Goal: Information Seeking & Learning: Learn about a topic

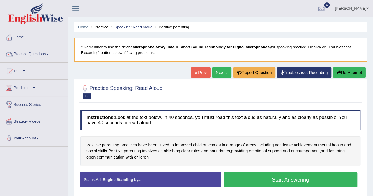
click at [0, 164] on div "Toggle navigation Home Practice Questions Speaking Practice Read Aloud Repeat S…" at bounding box center [186, 153] width 373 height 307
click at [306, 179] on button "Start Answering" at bounding box center [291, 179] width 134 height 15
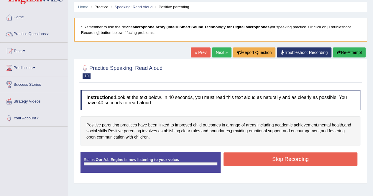
scroll to position [29, 0]
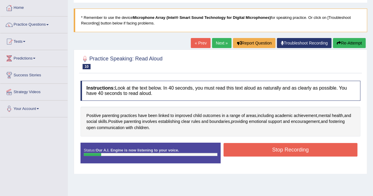
click at [89, 127] on span "open" at bounding box center [90, 128] width 9 height 6
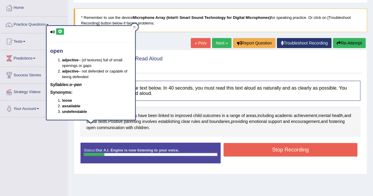
click at [142, 126] on span "children" at bounding box center [141, 128] width 14 height 6
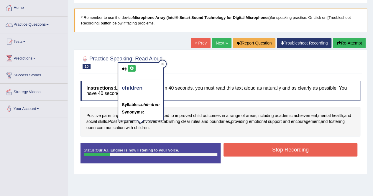
click at [283, 145] on button "Stop Recording" at bounding box center [291, 150] width 134 height 14
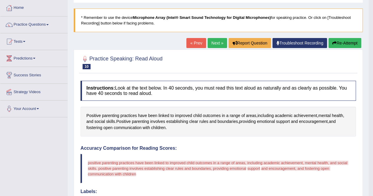
click at [349, 43] on button "Re-Attempt" at bounding box center [344, 43] width 33 height 10
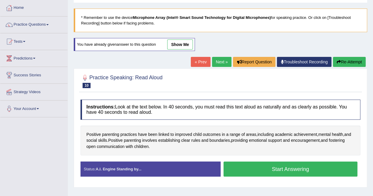
click at [287, 172] on button "Start Answering" at bounding box center [291, 169] width 134 height 15
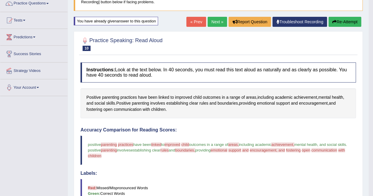
scroll to position [59, 0]
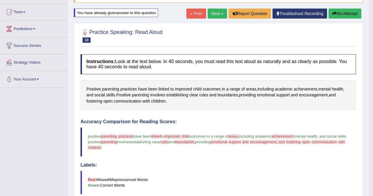
click at [215, 14] on link "Next »" at bounding box center [217, 14] width 19 height 10
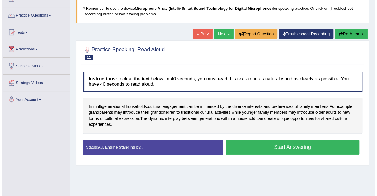
scroll to position [29, 0]
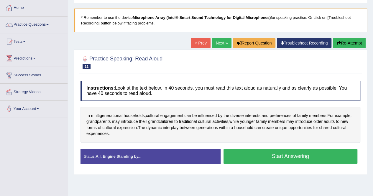
click at [293, 153] on button "Start Answering" at bounding box center [291, 156] width 134 height 15
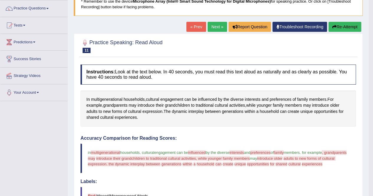
scroll to position [59, 0]
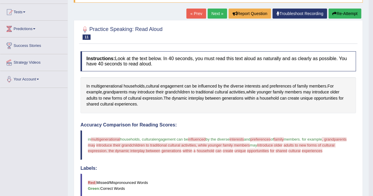
click at [341, 12] on button "Re-Attempt" at bounding box center [344, 14] width 33 height 10
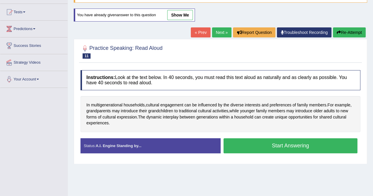
click at [287, 143] on button "Start Answering" at bounding box center [291, 145] width 134 height 15
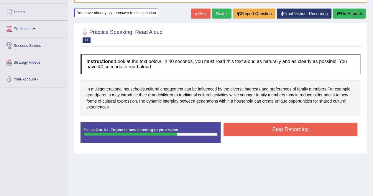
click at [255, 124] on button "Stop Recording" at bounding box center [291, 130] width 134 height 14
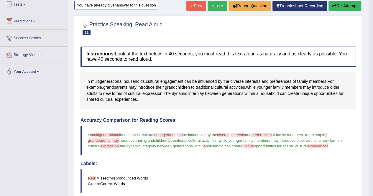
scroll to position [59, 0]
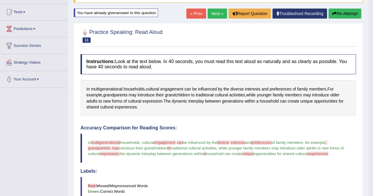
click at [344, 15] on button "Re-Attempt" at bounding box center [344, 14] width 33 height 10
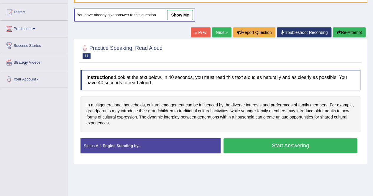
scroll to position [59, 0]
click at [310, 146] on button "Start Answering" at bounding box center [291, 145] width 134 height 15
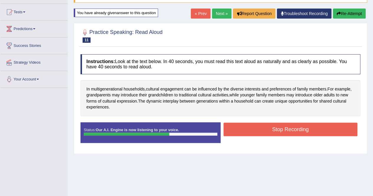
click at [305, 129] on button "Stop Recording" at bounding box center [291, 130] width 134 height 14
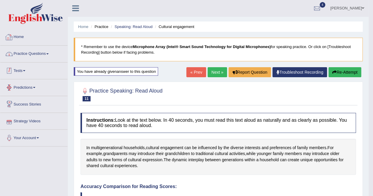
scroll to position [0, 0]
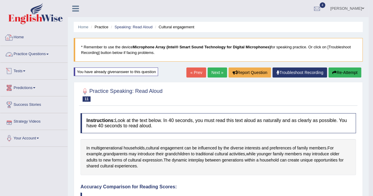
click at [45, 53] on link "Practice Questions" at bounding box center [33, 53] width 67 height 15
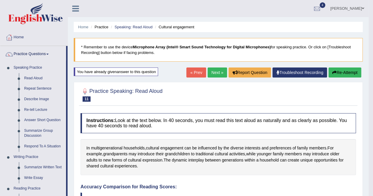
click at [38, 87] on link "Repeat Sentence" at bounding box center [44, 88] width 45 height 11
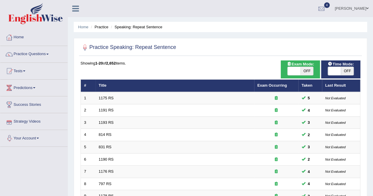
click at [103, 111] on link "1191 RS" at bounding box center [106, 110] width 15 height 4
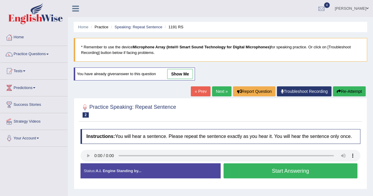
click at [302, 173] on button "Start Answering" at bounding box center [291, 170] width 134 height 15
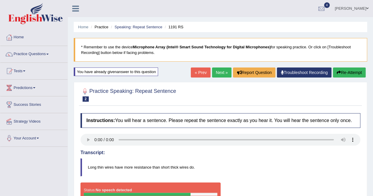
click at [5, 121] on div at bounding box center [9, 121] width 9 height 9
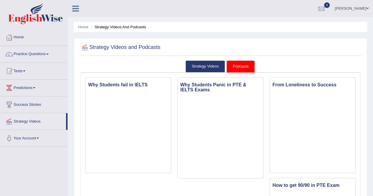
click at [35, 51] on link "Practice Questions" at bounding box center [33, 53] width 67 height 15
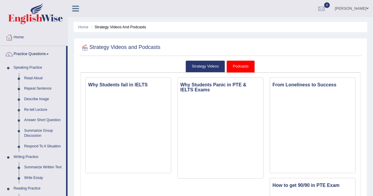
click at [43, 89] on link "Repeat Sentence" at bounding box center [44, 88] width 45 height 11
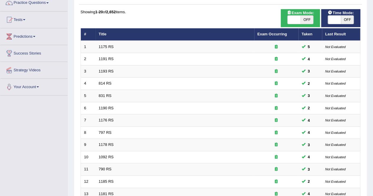
scroll to position [59, 0]
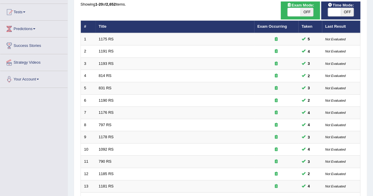
click at [104, 87] on link "831 RS" at bounding box center [105, 88] width 13 height 4
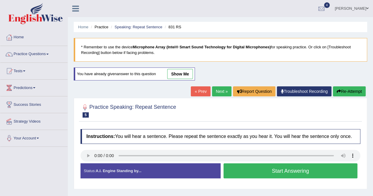
click at [223, 92] on link "Next »" at bounding box center [221, 91] width 19 height 10
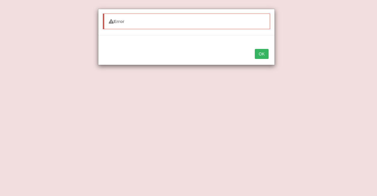
click at [260, 51] on button "OK" at bounding box center [262, 54] width 14 height 10
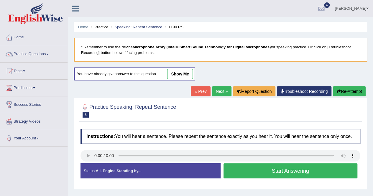
click at [345, 89] on button "Re-Attempt" at bounding box center [349, 91] width 33 height 10
click at [346, 91] on button "Re-Attempt" at bounding box center [349, 91] width 33 height 10
click at [354, 90] on button "Re-Attempt" at bounding box center [349, 91] width 33 height 10
click at [352, 91] on button "Re-Attempt" at bounding box center [349, 91] width 33 height 10
click at [301, 172] on button "Start Answering" at bounding box center [291, 170] width 134 height 15
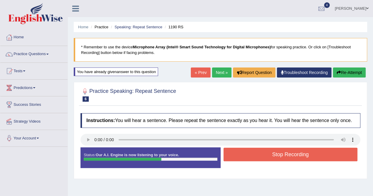
click at [280, 154] on button "Stop Recording" at bounding box center [291, 155] width 134 height 14
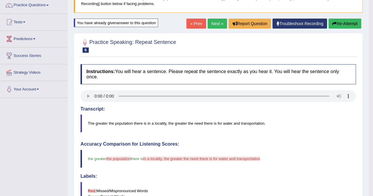
scroll to position [29, 0]
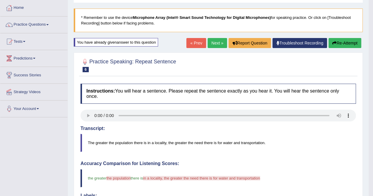
click at [341, 43] on button "Re-Attempt" at bounding box center [344, 43] width 33 height 10
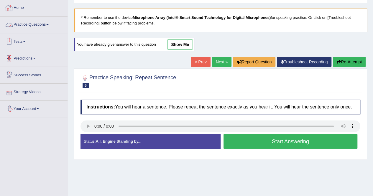
click at [37, 24] on link "Practice Questions" at bounding box center [33, 24] width 67 height 15
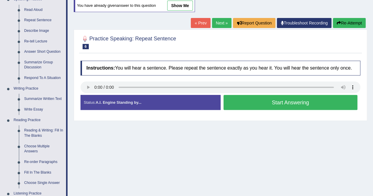
scroll to position [59, 0]
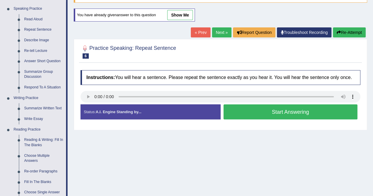
click at [36, 40] on link "Describe Image" at bounding box center [44, 40] width 45 height 11
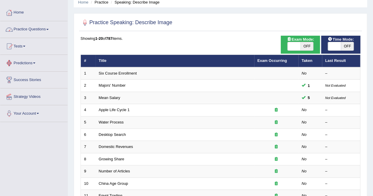
scroll to position [59, 0]
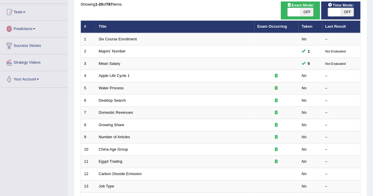
click at [105, 62] on link "Mean Salary" at bounding box center [110, 63] width 22 height 4
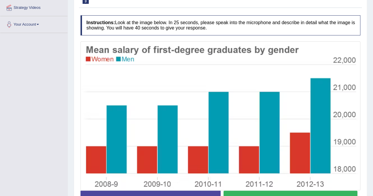
scroll to position [123, 0]
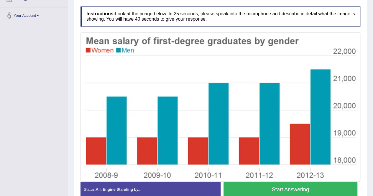
click at [38, 165] on div "Toggle navigation Home Practice Questions Speaking Practice Read Aloud Repeat S…" at bounding box center [186, 50] width 373 height 347
click at [280, 183] on button "Start Answering" at bounding box center [291, 189] width 134 height 15
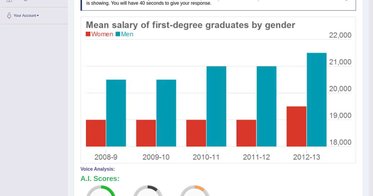
drag, startPoint x: 164, startPoint y: 116, endPoint x: 109, endPoint y: 150, distance: 64.2
click at [1, 152] on div "Toggle navigation Home Practice Questions Speaking Practice Read Aloud Repeat S…" at bounding box center [184, 104] width 369 height 454
click at [2, 142] on div "Toggle navigation Home Practice Questions Speaking Practice Read Aloud Repeat S…" at bounding box center [184, 104] width 369 height 454
click at [127, 133] on img at bounding box center [218, 90] width 272 height 144
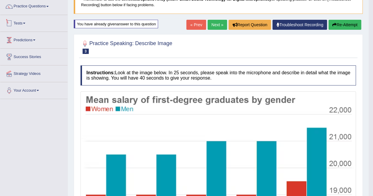
scroll to position [18, 0]
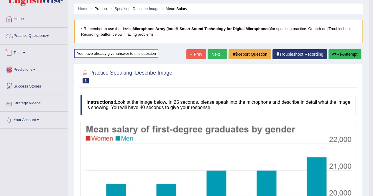
click at [34, 35] on link "Practice Questions" at bounding box center [33, 35] width 67 height 15
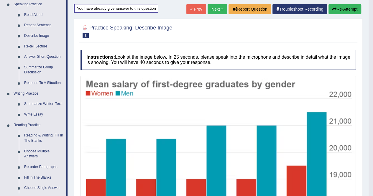
scroll to position [77, 0]
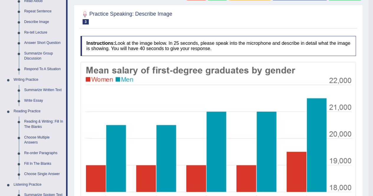
click at [49, 90] on link "Summarize Written Text" at bounding box center [44, 90] width 45 height 11
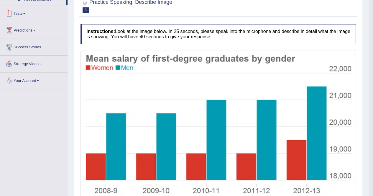
scroll to position [116, 0]
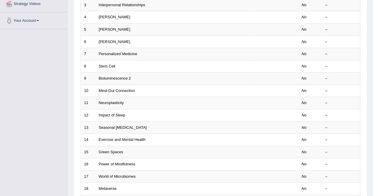
scroll to position [118, 0]
click at [106, 53] on link "Personalized Medicine" at bounding box center [118, 53] width 39 height 4
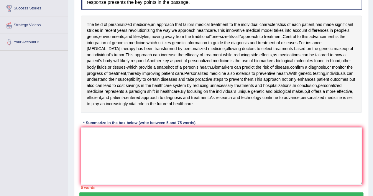
scroll to position [96, 0]
click at [164, 85] on span "healthcare" at bounding box center [161, 86] width 19 height 6
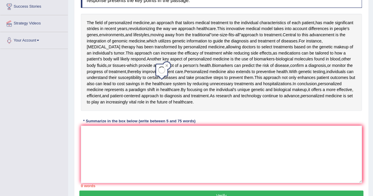
scroll to position [98, 0]
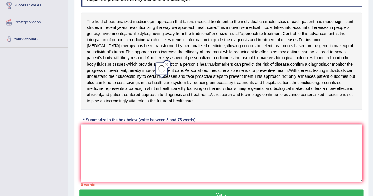
click at [55, 88] on div "Toggle navigation Home Practice Questions Speaking Practice Read Aloud Repeat S…" at bounding box center [186, 62] width 373 height 320
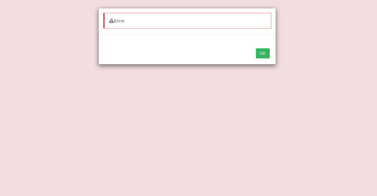
click at [259, 55] on button "OK" at bounding box center [262, 54] width 14 height 10
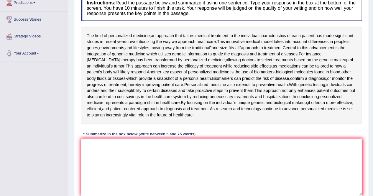
scroll to position [86, 0]
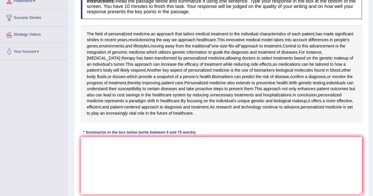
click at [196, 34] on span "medical" at bounding box center [202, 35] width 14 height 6
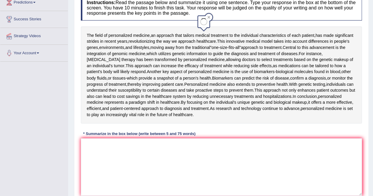
click at [209, 18] on div at bounding box center [207, 17] width 7 height 7
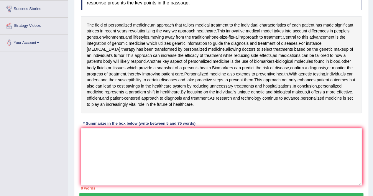
scroll to position [96, 0]
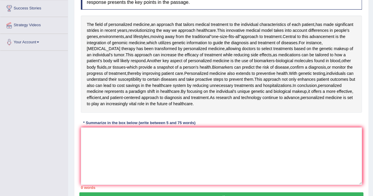
click at [185, 94] on div "The field of personalized medicine , an approach that tailors medical treatment…" at bounding box center [221, 64] width 280 height 97
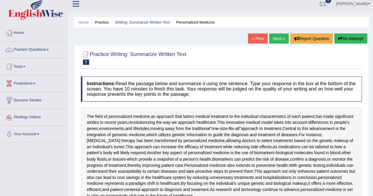
scroll to position [0, 0]
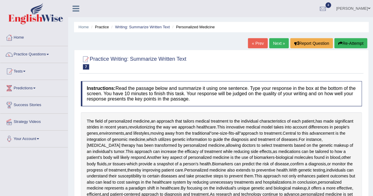
click at [69, 8] on link at bounding box center [76, 8] width 16 height 9
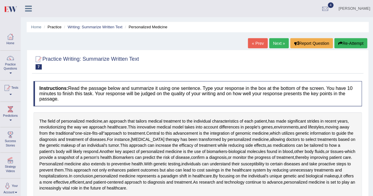
click at [29, 7] on icon at bounding box center [28, 9] width 7 height 8
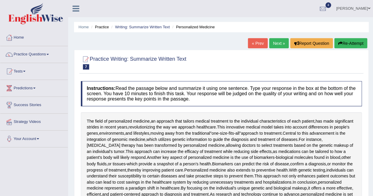
click at [49, 54] on span at bounding box center [47, 54] width 2 height 1
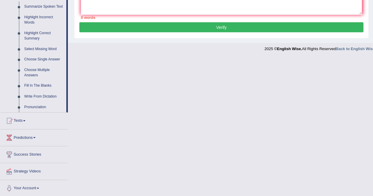
scroll to position [265, 0]
click at [21, 123] on link "Tests" at bounding box center [33, 120] width 67 height 15
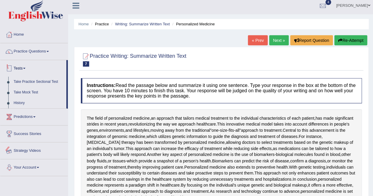
scroll to position [0, 0]
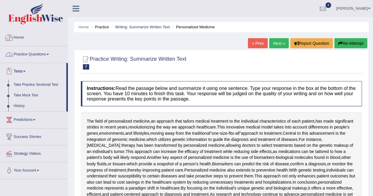
click at [19, 57] on link "Practice Questions" at bounding box center [33, 53] width 67 height 15
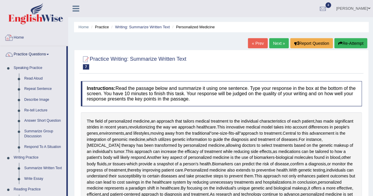
click at [14, 36] on link "Home" at bounding box center [33, 36] width 67 height 15
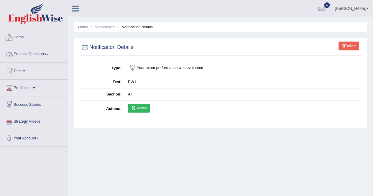
click at [76, 7] on icon at bounding box center [75, 9] width 7 height 8
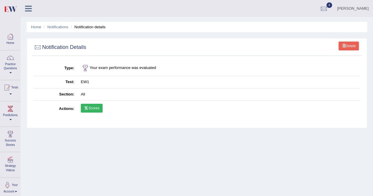
click at [30, 12] on icon at bounding box center [28, 9] width 7 height 8
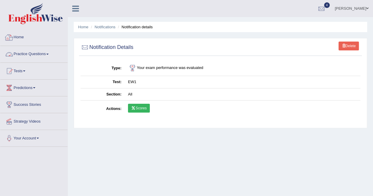
click at [39, 52] on link "Practice Questions" at bounding box center [33, 53] width 67 height 15
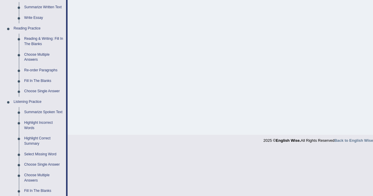
scroll to position [147, 0]
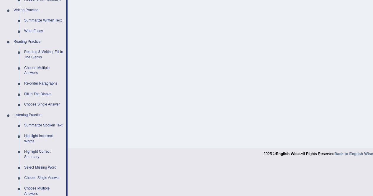
click at [38, 84] on link "Re-order Paragraphs" at bounding box center [44, 83] width 45 height 11
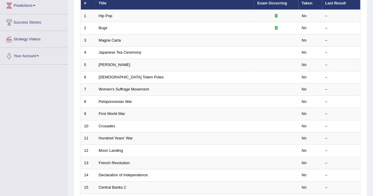
scroll to position [88, 0]
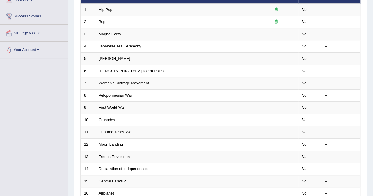
click at [113, 70] on link "[DEMOGRAPHIC_DATA] Totem Poles" at bounding box center [131, 71] width 65 height 4
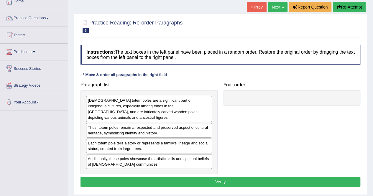
scroll to position [59, 0]
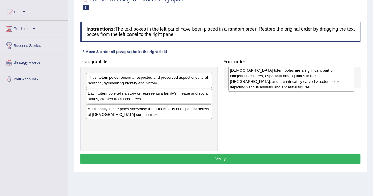
drag, startPoint x: 99, startPoint y: 82, endPoint x: 241, endPoint y: 75, distance: 142.3
click at [241, 75] on div "Native American totem poles are a significant part of indigenous cultures, espe…" at bounding box center [291, 79] width 126 height 26
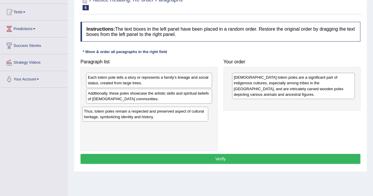
drag, startPoint x: 112, startPoint y: 81, endPoint x: 109, endPoint y: 114, distance: 34.1
click at [109, 114] on div "Thus, totem poles remain a respected and preserved aspect of cultural heritage,…" at bounding box center [145, 114] width 126 height 15
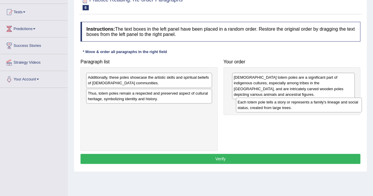
drag, startPoint x: 110, startPoint y: 79, endPoint x: 257, endPoint y: 104, distance: 149.2
click at [257, 104] on div "Each totem pole tells a story or represents a family's lineage and social statu…" at bounding box center [299, 105] width 126 height 15
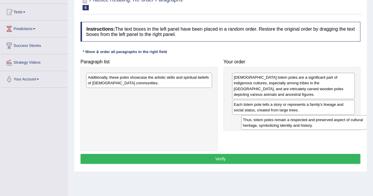
drag, startPoint x: 106, startPoint y: 99, endPoint x: 257, endPoint y: 120, distance: 151.8
click at [257, 120] on div "Thus, totem poles remain a respected and preserved aspect of cultural heritage,…" at bounding box center [304, 122] width 126 height 15
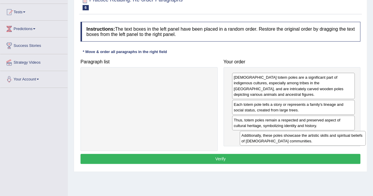
drag, startPoint x: 144, startPoint y: 79, endPoint x: 290, endPoint y: 137, distance: 156.7
click at [290, 137] on div "Additionally, these poles showcase the artistic skills and spiritual beliefs of…" at bounding box center [303, 138] width 126 height 15
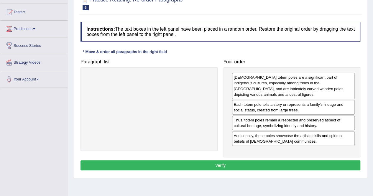
click at [230, 163] on button "Verify" at bounding box center [221, 165] width 280 height 10
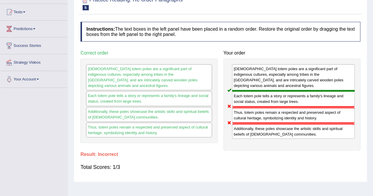
click at [49, 95] on div "Toggle navigation Home Practice Questions Speaking Practice Read Aloud Repeat S…" at bounding box center [186, 94] width 373 height 307
click at [255, 95] on div "Each totem pole tells a story or represents a family's lineage and social statu…" at bounding box center [293, 99] width 123 height 16
click at [249, 86] on div "Native American totem poles are a significant part of indigenous cultures, espe…" at bounding box center [293, 77] width 123 height 27
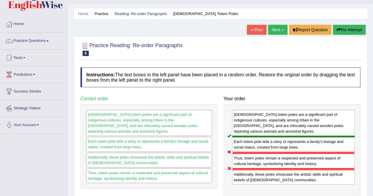
scroll to position [0, 0]
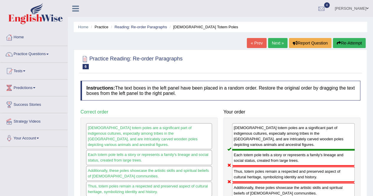
click at [279, 40] on link "Next »" at bounding box center [277, 43] width 19 height 10
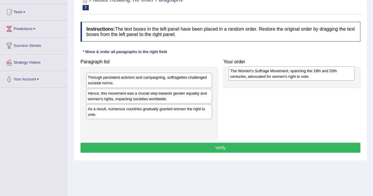
drag, startPoint x: 144, startPoint y: 131, endPoint x: 286, endPoint y: 74, distance: 153.3
click at [286, 74] on div "The Women's Suffrage Movement, spanning the 19th and 20th centuries, advocated …" at bounding box center [292, 73] width 126 height 15
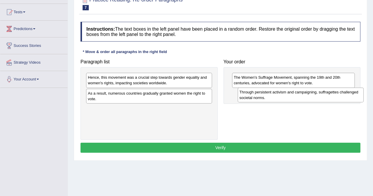
drag, startPoint x: 144, startPoint y: 79, endPoint x: 290, endPoint y: 93, distance: 147.0
click at [290, 93] on div "Through persistent activism and campaigning, suffragettes challenged societal n…" at bounding box center [301, 95] width 126 height 15
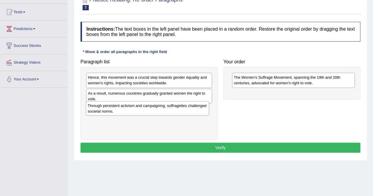
drag, startPoint x: 258, startPoint y: 96, endPoint x: 107, endPoint y: 112, distance: 151.8
click at [109, 111] on div "Through persistent activism and campaigning, suffragettes challenged societal n…" at bounding box center [147, 108] width 123 height 15
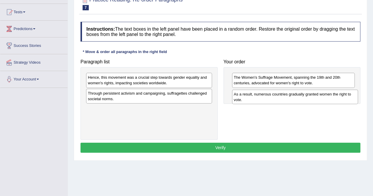
drag, startPoint x: 120, startPoint y: 93, endPoint x: 266, endPoint y: 94, distance: 145.7
click at [266, 94] on div "As a result, numerous countries gradually granted women the right to vote." at bounding box center [295, 97] width 126 height 15
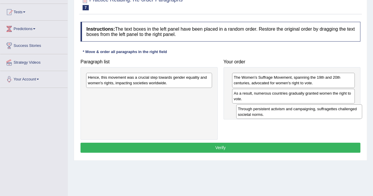
drag, startPoint x: 175, startPoint y: 93, endPoint x: 319, endPoint y: 109, distance: 144.5
click at [319, 109] on div "Through persistent activism and campaigning, suffragettes challenged societal n…" at bounding box center [299, 111] width 126 height 15
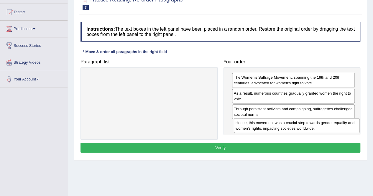
drag, startPoint x: 176, startPoint y: 85, endPoint x: 312, endPoint y: 126, distance: 141.8
click at [315, 126] on div "Hence, this movement was a crucial step towards gender equality and women's rig…" at bounding box center [297, 125] width 126 height 15
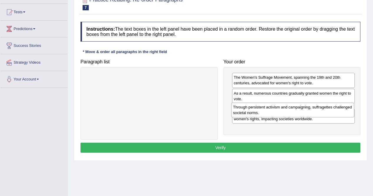
drag, startPoint x: 254, startPoint y: 114, endPoint x: 251, endPoint y: 109, distance: 5.7
click at [251, 109] on div "Through persistent activism and campaigning, suffragettes challenged societal n…" at bounding box center [292, 110] width 123 height 15
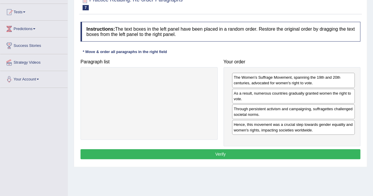
click at [319, 87] on div "The Women's Suffrage Movement, spanning the 19th and 20th centuries, advocated …" at bounding box center [293, 80] width 123 height 15
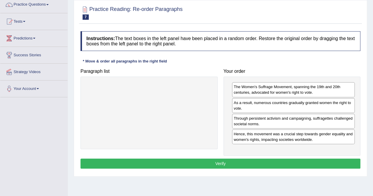
scroll to position [59, 0]
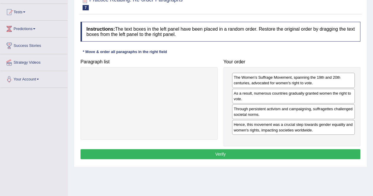
click at [333, 94] on div "As a result, numerous countries gradually granted women the right to vote." at bounding box center [293, 96] width 123 height 15
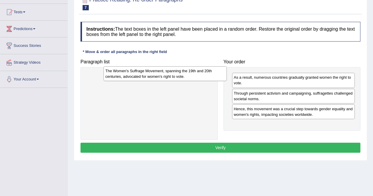
drag, startPoint x: 249, startPoint y: 79, endPoint x: 132, endPoint y: 77, distance: 117.7
click at [132, 77] on div "The Women's Suffrage Movement, spanning the 19th and 20th centuries, advocated …" at bounding box center [165, 73] width 123 height 15
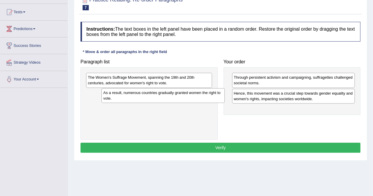
drag, startPoint x: 246, startPoint y: 78, endPoint x: 128, endPoint y: 96, distance: 119.3
click at [128, 96] on div "As a result, numerous countries gradually granted women the right to vote." at bounding box center [162, 95] width 123 height 15
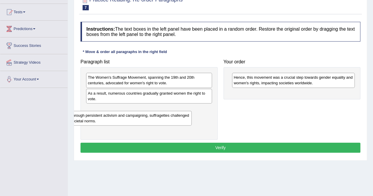
drag, startPoint x: 253, startPoint y: 80, endPoint x: 89, endPoint y: 110, distance: 166.4
click at [89, 111] on div "Through persistent activism and campaigning, suffragettes challenged societal n…" at bounding box center [129, 118] width 123 height 15
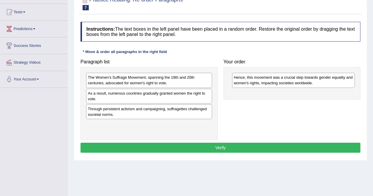
scroll to position [0, 0]
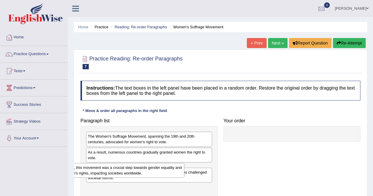
click at [339, 43] on icon "button" at bounding box center [339, 43] width 4 height 4
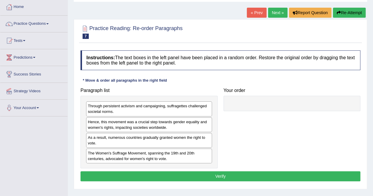
scroll to position [33, 0]
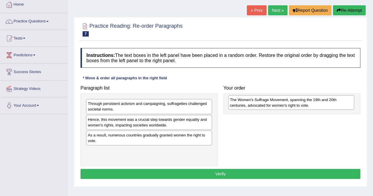
drag, startPoint x: 108, startPoint y: 152, endPoint x: 249, endPoint y: 102, distance: 149.8
click at [249, 102] on div "The Women's Suffrage Movement, spanning the 19th and 20th centuries, advocated …" at bounding box center [291, 102] width 126 height 15
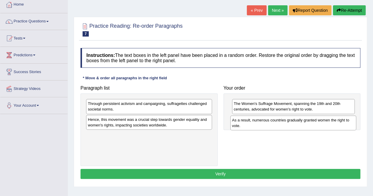
drag, startPoint x: 111, startPoint y: 135, endPoint x: 254, endPoint y: 122, distance: 143.0
click at [254, 122] on div "As a result, numerous countries gradually granted women the right to vote." at bounding box center [293, 123] width 126 height 15
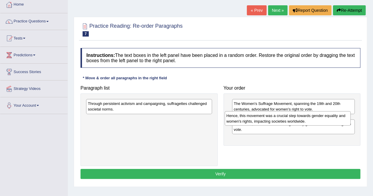
drag, startPoint x: 156, startPoint y: 124, endPoint x: 294, endPoint y: 121, distance: 138.6
click at [294, 121] on div "Hence, this movement was a crucial step towards gender equality and women's rig…" at bounding box center [288, 118] width 126 height 15
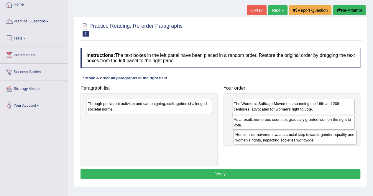
drag, startPoint x: 260, startPoint y: 121, endPoint x: 260, endPoint y: 139, distance: 17.4
click at [260, 139] on div "Hence, this movement was a crucial step towards gender equality and women's rig…" at bounding box center [295, 137] width 123 height 15
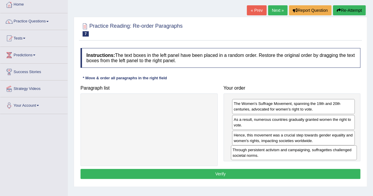
drag, startPoint x: 139, startPoint y: 108, endPoint x: 283, endPoint y: 154, distance: 151.8
click at [283, 154] on div "Through persistent activism and campaigning, suffragettes challenged societal n…" at bounding box center [294, 152] width 126 height 15
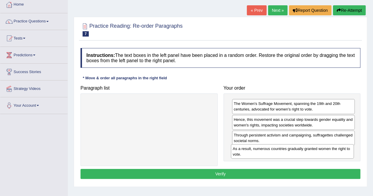
drag, startPoint x: 266, startPoint y: 121, endPoint x: 265, endPoint y: 150, distance: 29.2
click at [265, 150] on div "As a result, numerous countries gradually granted women the right to vote." at bounding box center [292, 151] width 123 height 15
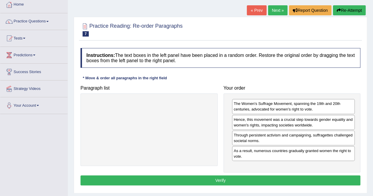
click at [225, 113] on div "The Women's Suffrage Movement, spanning the 19th and 20th centuries, advocated …" at bounding box center [292, 132] width 137 height 79
click at [256, 135] on div "Through persistent activism and campaigning, suffragettes challenged societal n…" at bounding box center [293, 138] width 123 height 15
click at [250, 133] on div "Through persistent activism and campaigning, suffragettes challenged societal n…" at bounding box center [293, 138] width 123 height 15
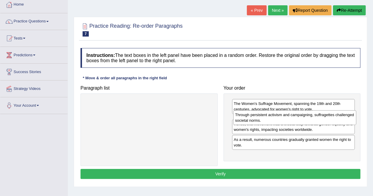
drag, startPoint x: 261, startPoint y: 137, endPoint x: 262, endPoint y: 117, distance: 19.8
click at [262, 117] on div "Through persistent activism and campaigning, suffragettes challenged societal n…" at bounding box center [294, 117] width 123 height 15
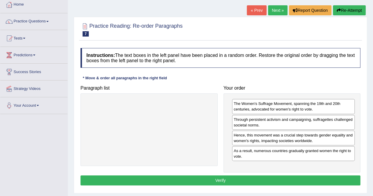
click at [234, 142] on div "Hence, this movement was a crucial step towards gender equality and women's rig…" at bounding box center [293, 138] width 123 height 15
click at [180, 176] on button "Verify" at bounding box center [221, 180] width 280 height 10
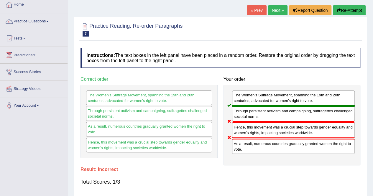
click at [354, 9] on button "Re-Attempt" at bounding box center [349, 10] width 33 height 10
click at [353, 10] on button "Re-Attempt" at bounding box center [349, 10] width 33 height 10
click at [350, 9] on button "Re-Attempt" at bounding box center [349, 10] width 33 height 10
click at [339, 10] on icon "button" at bounding box center [339, 10] width 4 height 4
click at [346, 8] on button "Re-Attempt" at bounding box center [349, 10] width 33 height 10
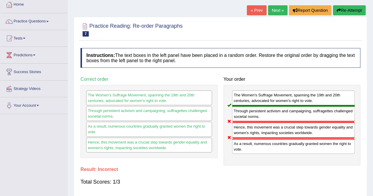
click at [348, 10] on button "Re-Attempt" at bounding box center [349, 10] width 33 height 10
click at [350, 10] on button "Re-Attempt" at bounding box center [349, 10] width 33 height 10
click at [348, 9] on button "Re-Attempt" at bounding box center [349, 10] width 33 height 10
click at [344, 8] on button "Re-Attempt" at bounding box center [349, 10] width 33 height 10
click at [347, 7] on button "Re-Attempt" at bounding box center [349, 10] width 33 height 10
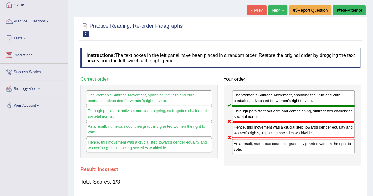
click at [345, 9] on button "Re-Attempt" at bounding box center [349, 10] width 33 height 10
click at [348, 6] on button "Re-Attempt" at bounding box center [349, 10] width 33 height 10
click at [349, 7] on button "Re-Attempt" at bounding box center [349, 10] width 33 height 10
click at [347, 9] on button "Re-Attempt" at bounding box center [349, 10] width 33 height 10
click at [350, 13] on button "Re-Attempt" at bounding box center [349, 10] width 33 height 10
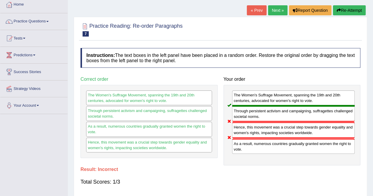
click at [346, 25] on div at bounding box center [221, 29] width 280 height 18
click at [346, 10] on button "Re-Attempt" at bounding box center [349, 10] width 33 height 10
click at [346, 7] on button "Re-Attempt" at bounding box center [349, 10] width 33 height 10
click at [347, 6] on button "Re-Attempt" at bounding box center [349, 10] width 33 height 10
click at [339, 10] on icon "button" at bounding box center [339, 10] width 4 height 4
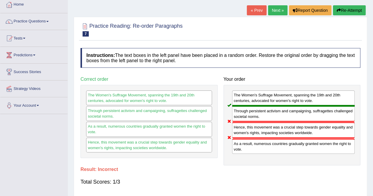
click at [349, 8] on button "Re-Attempt" at bounding box center [349, 10] width 33 height 10
click at [350, 8] on button "Re-Attempt" at bounding box center [349, 10] width 33 height 10
click at [350, 12] on button "Re-Attempt" at bounding box center [349, 10] width 33 height 10
click at [353, 10] on button "Re-Attempt" at bounding box center [349, 10] width 33 height 10
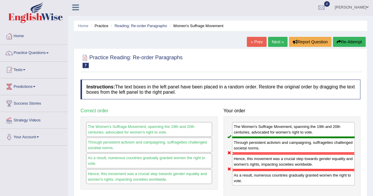
scroll to position [0, 0]
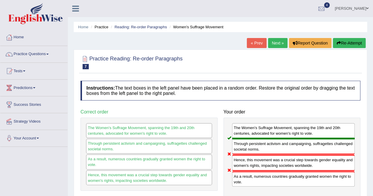
click at [351, 44] on button "Re-Attempt" at bounding box center [349, 43] width 33 height 10
click at [344, 42] on button "Re-Attempt" at bounding box center [349, 43] width 33 height 10
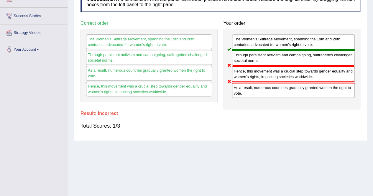
scroll to position [54, 0]
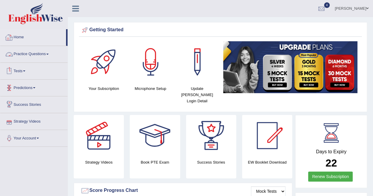
click at [45, 63] on link "Tests" at bounding box center [33, 70] width 67 height 15
click at [46, 58] on link "Practice Questions" at bounding box center [33, 53] width 67 height 15
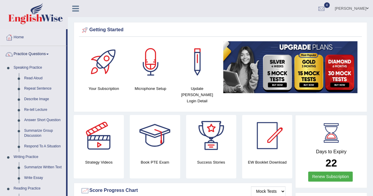
click at [39, 131] on link "Summarize Group Discussion" at bounding box center [44, 134] width 45 height 16
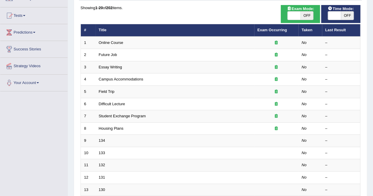
scroll to position [59, 0]
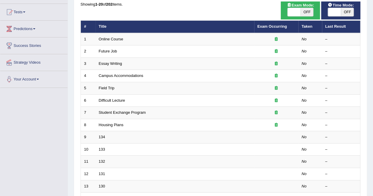
click at [126, 112] on link "Student Exchange Program" at bounding box center [122, 112] width 47 height 4
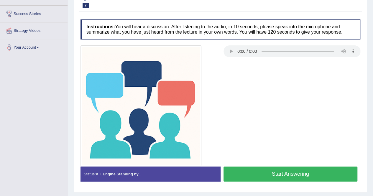
scroll to position [113, 0]
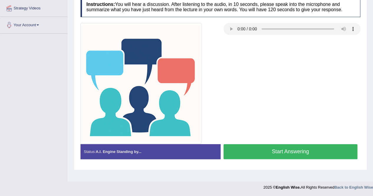
click at [232, 17] on div "Instructions: You will hear a discussion. After listening to the audio, in 10 s…" at bounding box center [220, 80] width 283 height 173
click at [321, 104] on div at bounding box center [221, 83] width 286 height 121
click at [229, 88] on div at bounding box center [221, 83] width 286 height 121
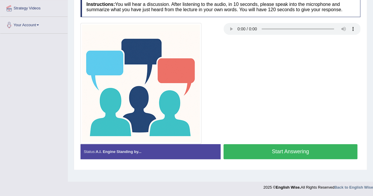
click at [229, 88] on div at bounding box center [221, 83] width 286 height 121
click at [278, 82] on div at bounding box center [221, 83] width 286 height 121
